Goal: Information Seeking & Learning: Learn about a topic

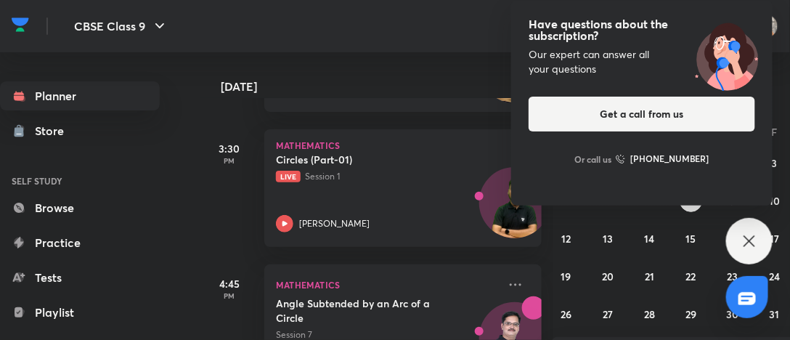
click at [762, 232] on div "Have questions about the subscription? Our expert can answer all your questions…" at bounding box center [749, 241] width 46 height 46
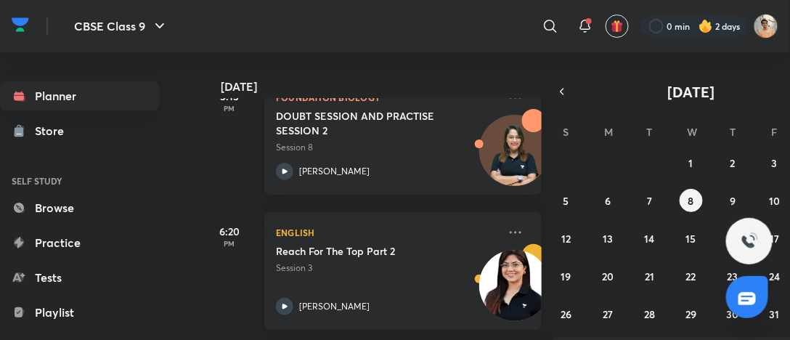
scroll to position [600, 0]
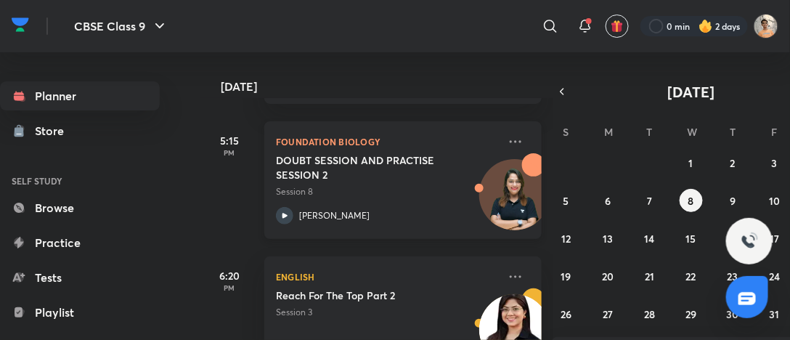
click at [389, 191] on p "Session 8" at bounding box center [387, 191] width 222 height 13
